Goal: Task Accomplishment & Management: Complete application form

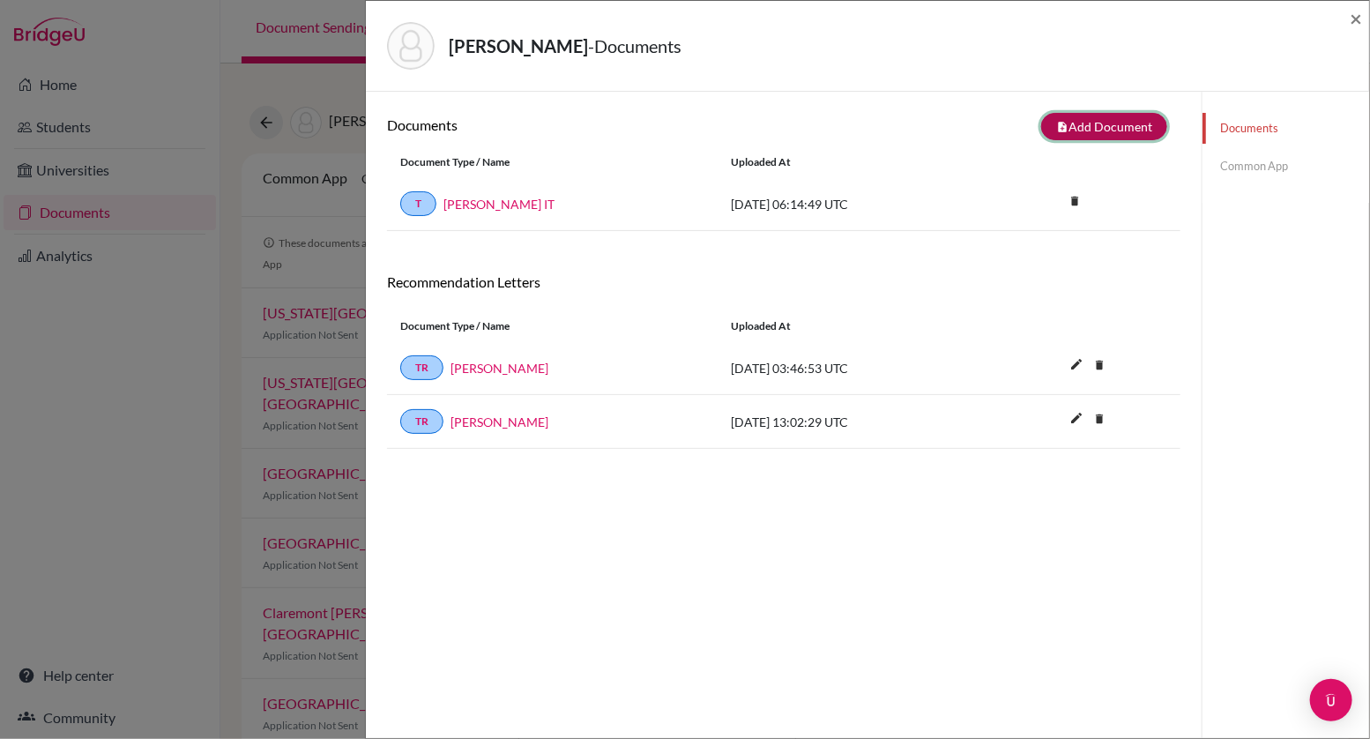
click at [1089, 127] on button "note_add Add Document" at bounding box center [1104, 126] width 126 height 27
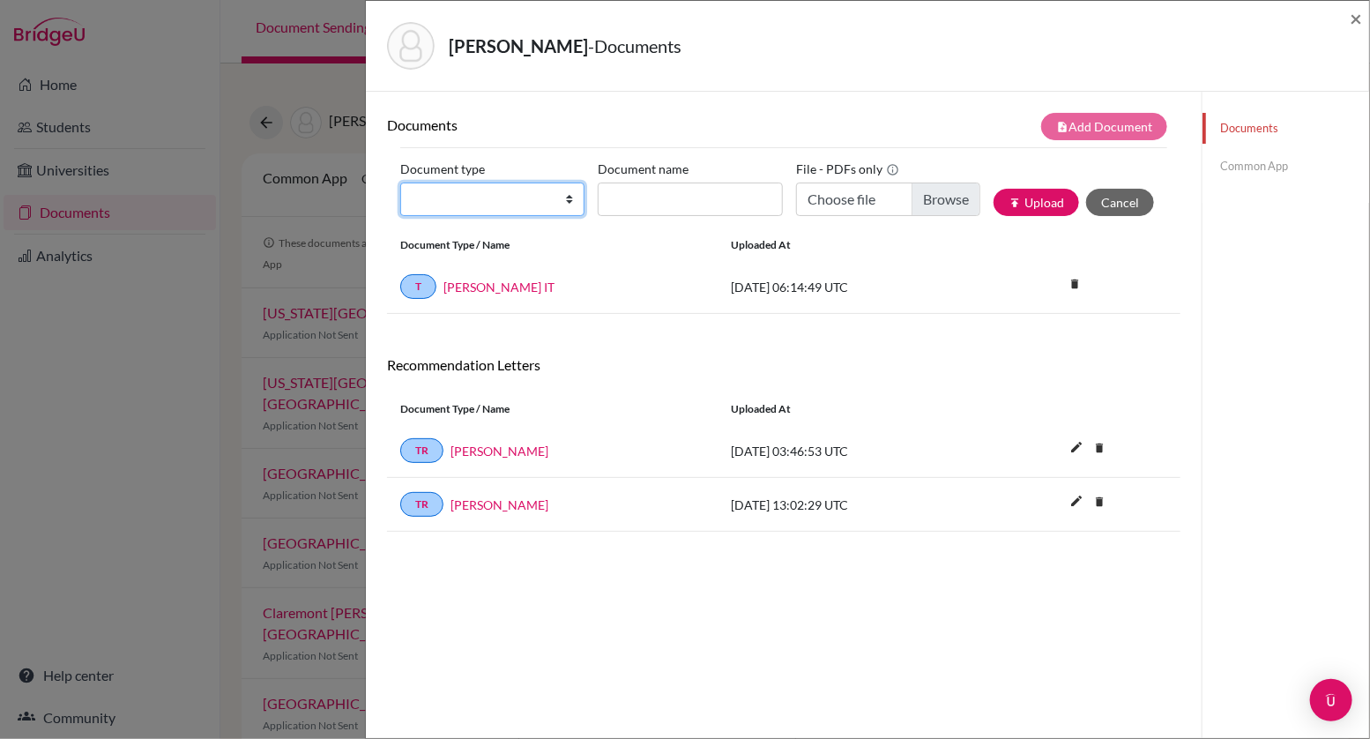
click at [570, 205] on select "Change explanation for Common App reports Counselor recommendation Internationa…" at bounding box center [492, 200] width 184 height 34
select select "2"
click at [400, 183] on select "Change explanation for Common App reports Counselor recommendation Internationa…" at bounding box center [492, 200] width 184 height 34
click at [645, 193] on input "Document name" at bounding box center [690, 200] width 184 height 34
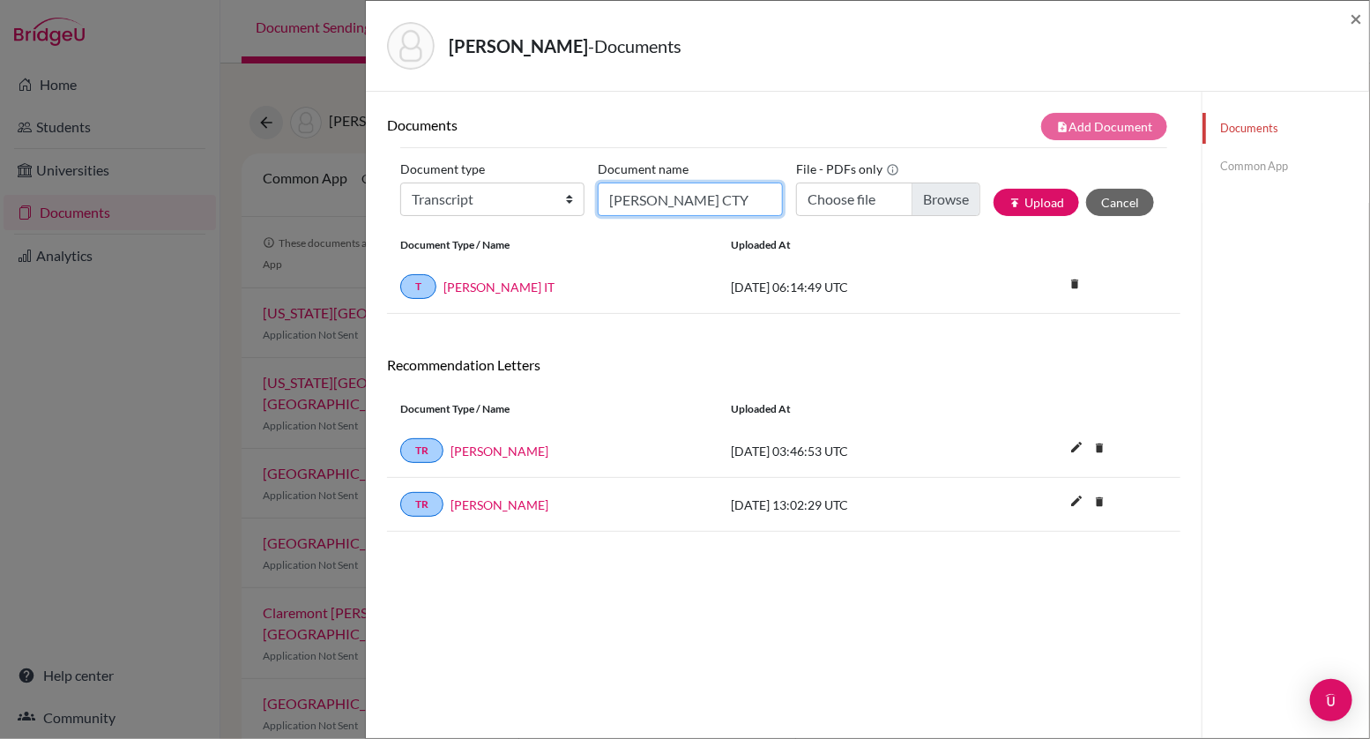
type input "[PERSON_NAME] CTY"
click at [950, 203] on input "Choose file" at bounding box center [888, 200] width 184 height 34
type input "C:\fakepath\[PERSON_NAME] CTY Transcript.pdf"
click at [1041, 198] on button "publish Upload" at bounding box center [1037, 202] width 86 height 27
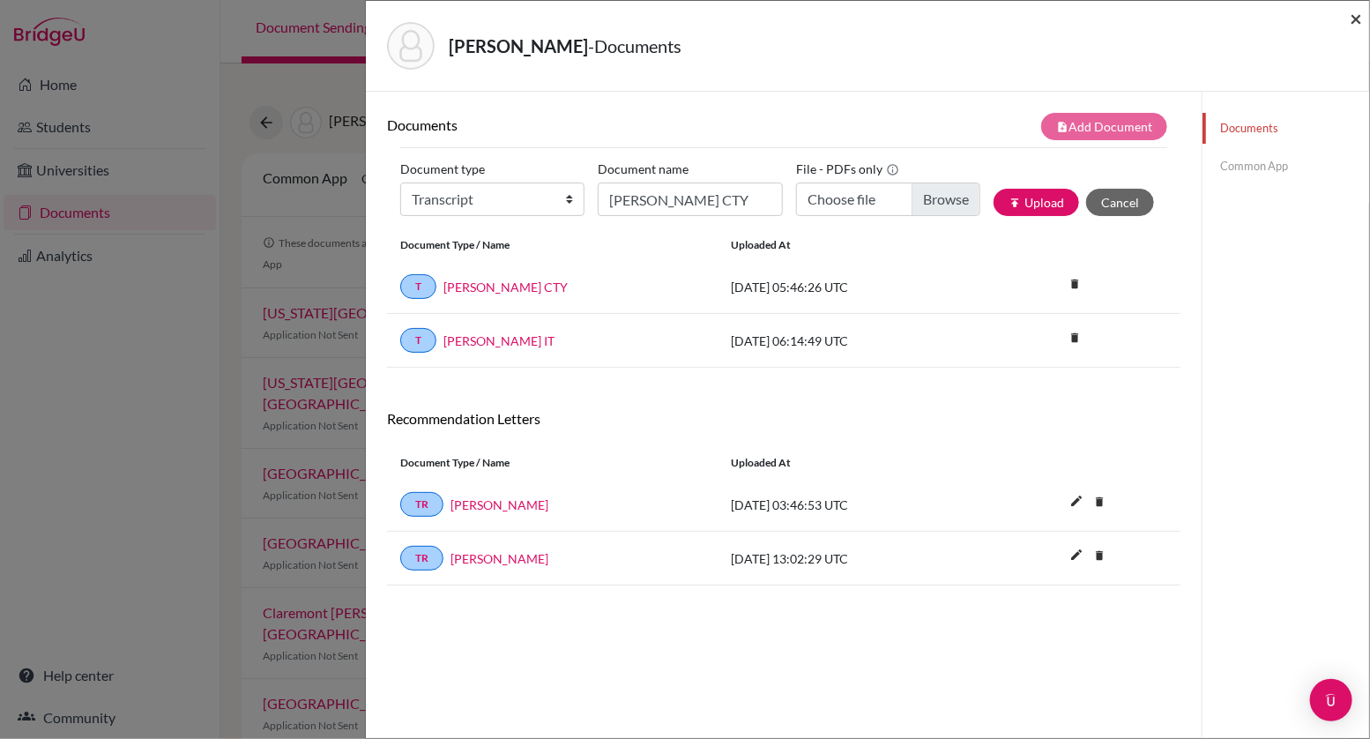
click at [1356, 19] on span "×" at bounding box center [1356, 18] width 12 height 26
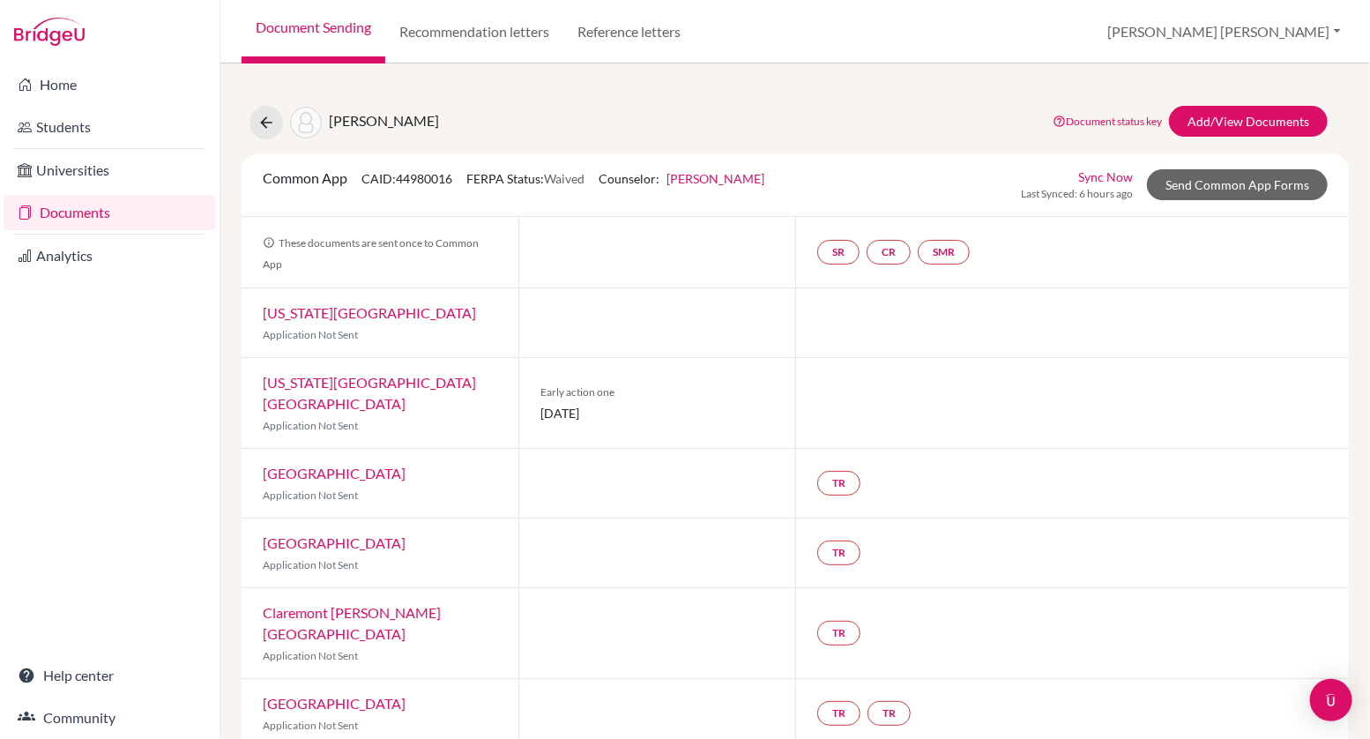
click at [330, 26] on link "Document Sending" at bounding box center [314, 31] width 144 height 63
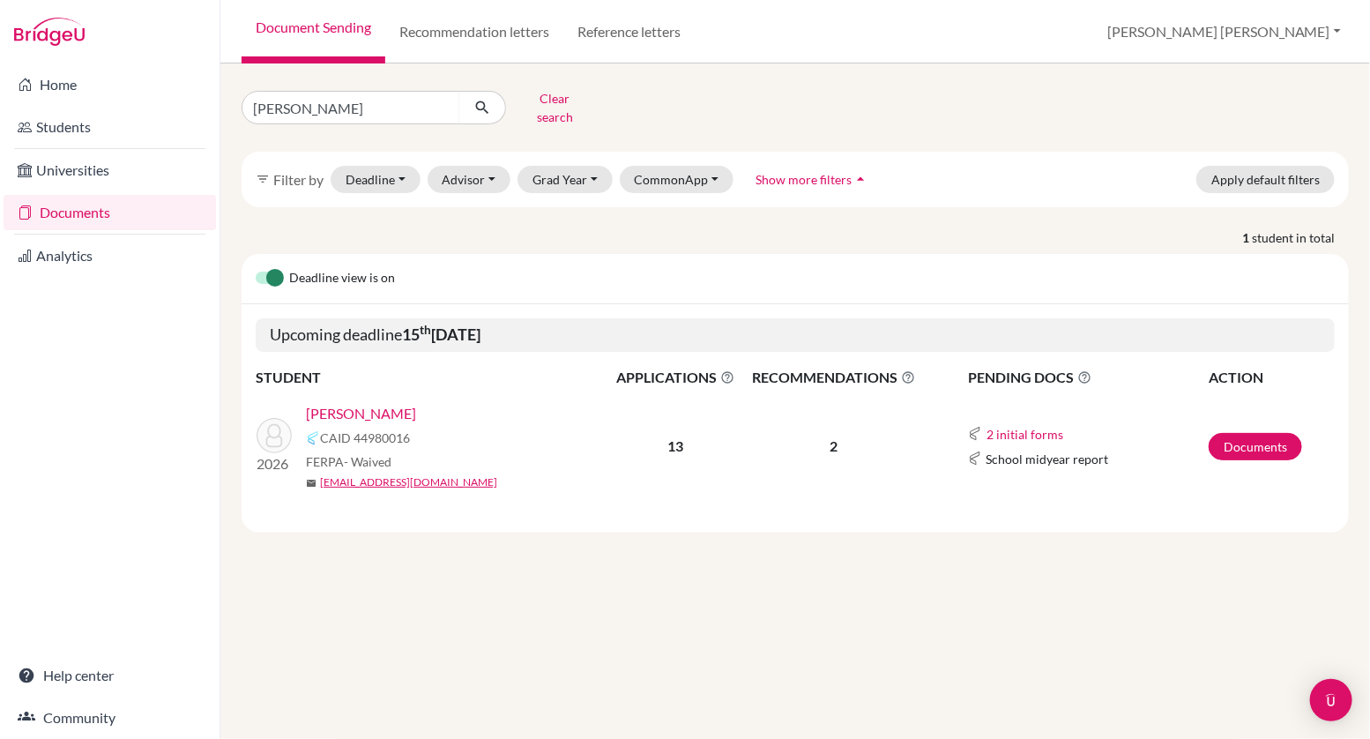
type input "arjun"
click button "submit" at bounding box center [482, 108] width 47 height 34
click at [1263, 436] on link "Documents" at bounding box center [1255, 446] width 93 height 27
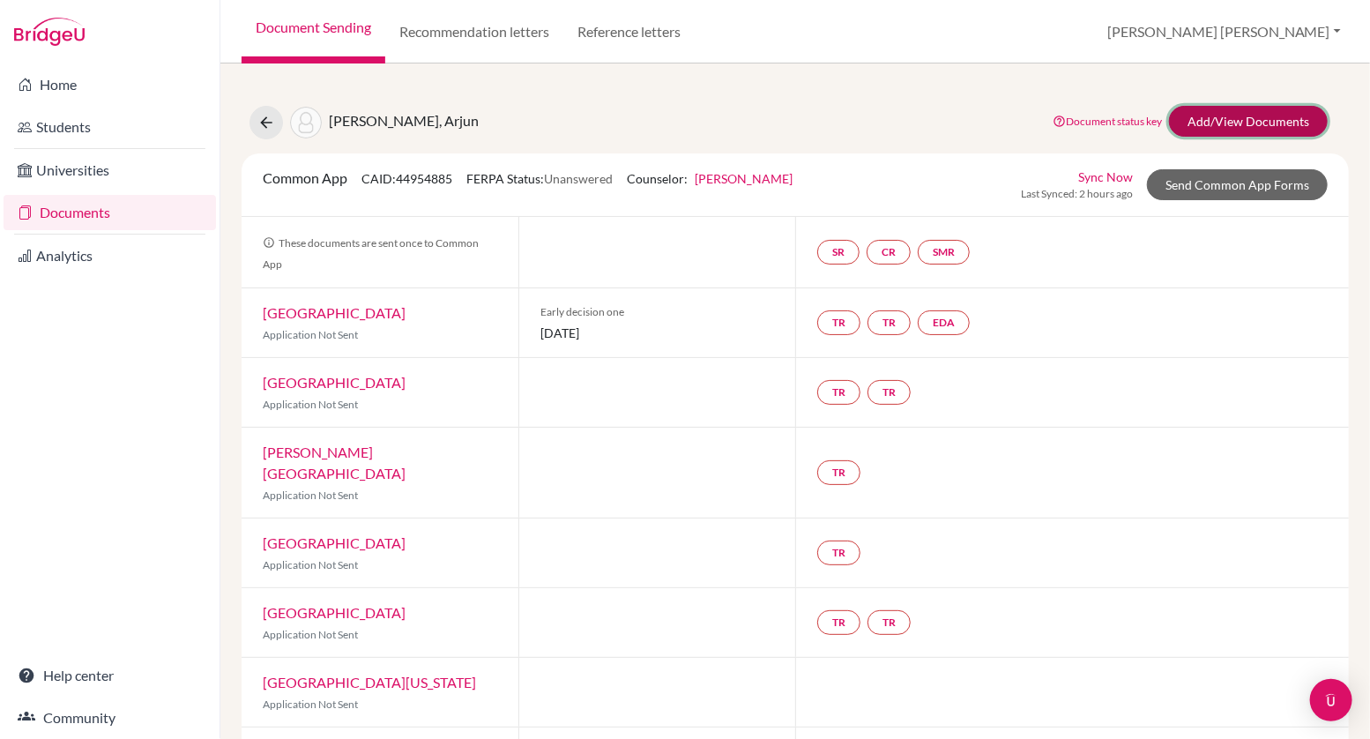
click at [1224, 121] on link "Add/View Documents" at bounding box center [1248, 121] width 159 height 31
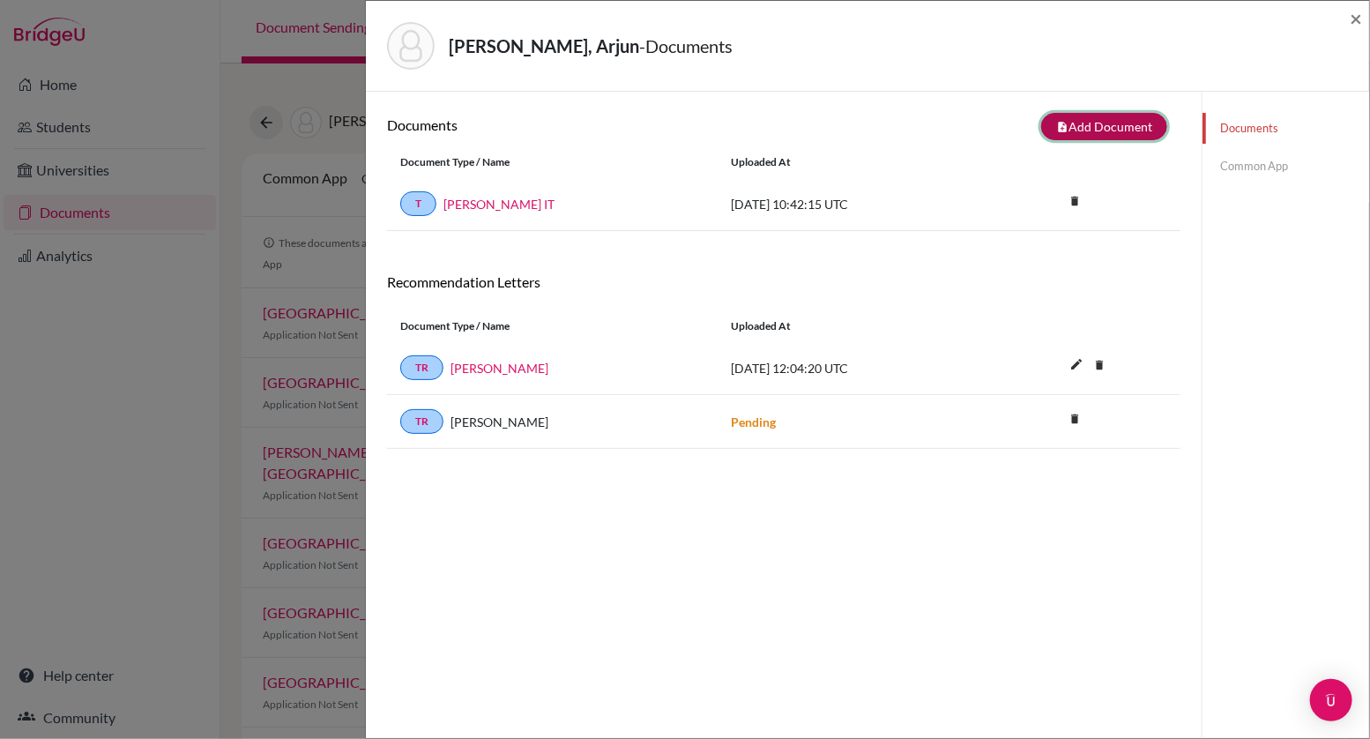
click at [1126, 125] on button "note_add Add Document" at bounding box center [1104, 126] width 126 height 27
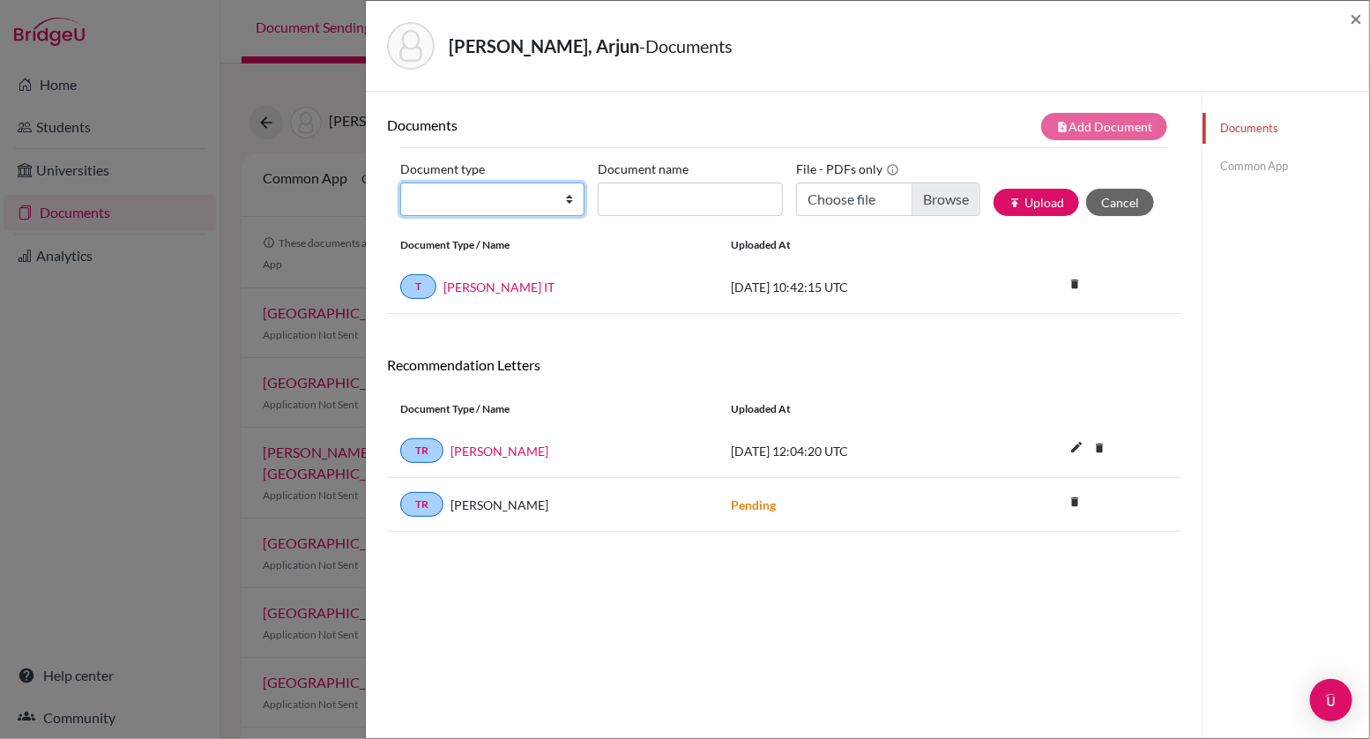
click at [568, 198] on select "Change explanation for Common App reports Counselor recommendation Internationa…" at bounding box center [492, 200] width 184 height 34
select select "2"
click at [400, 183] on select "Change explanation for Common App reports Counselor recommendation Internationa…" at bounding box center [492, 200] width 184 height 34
click at [651, 205] on input "Document name" at bounding box center [690, 200] width 184 height 34
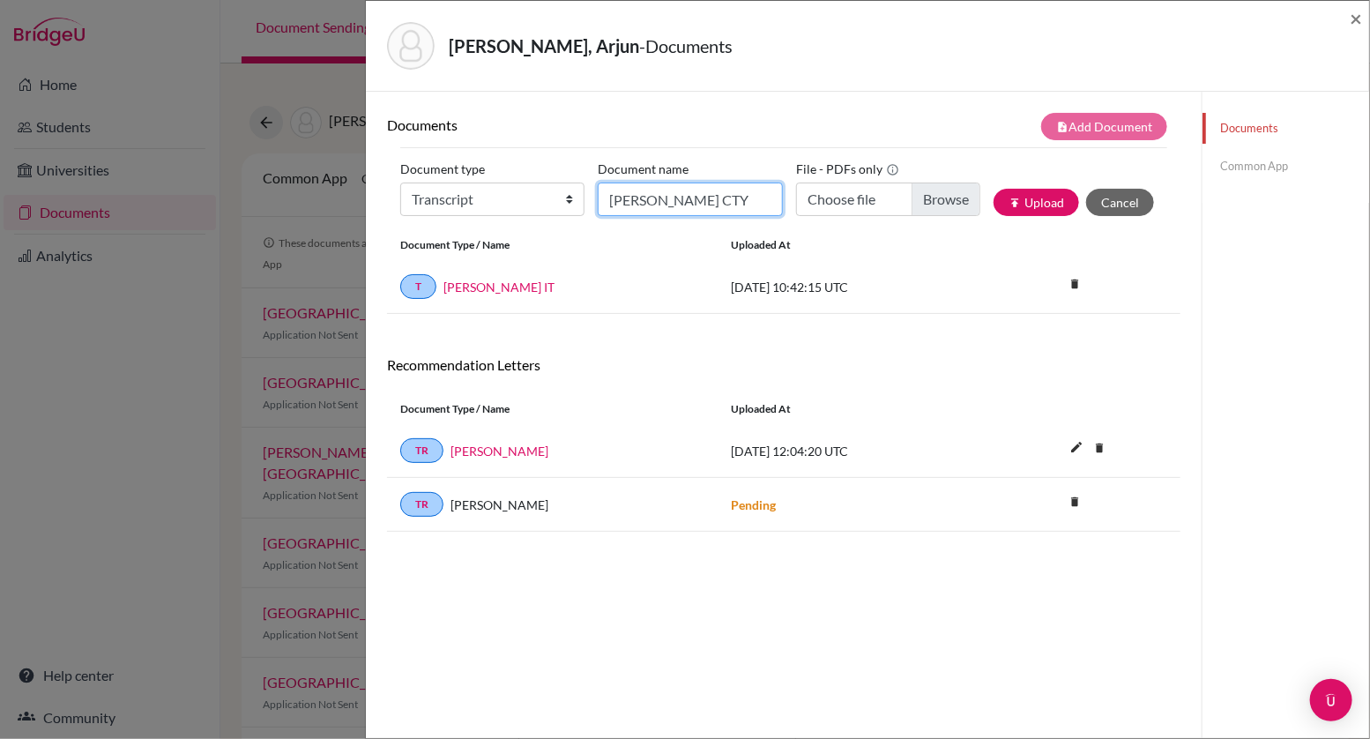
type input "Arjun Koradia CTY"
click at [933, 196] on input "Choose file" at bounding box center [888, 200] width 184 height 34
type input "C:\fakepath\Arjun Koradia CTY Transcript.pdf"
click at [1041, 200] on button "publish Upload" at bounding box center [1037, 202] width 86 height 27
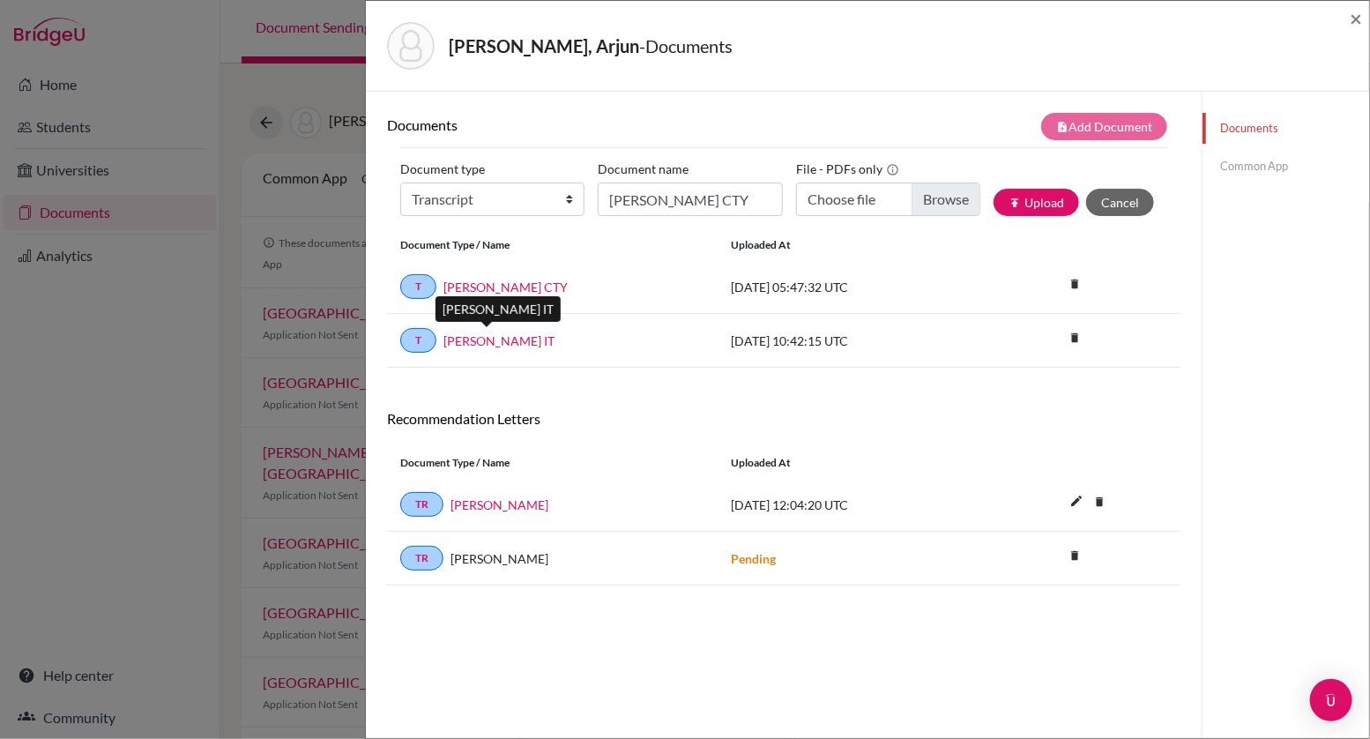
click at [509, 339] on link "Arjun Koradia IT" at bounding box center [499, 341] width 111 height 19
